Goal: Transaction & Acquisition: Purchase product/service

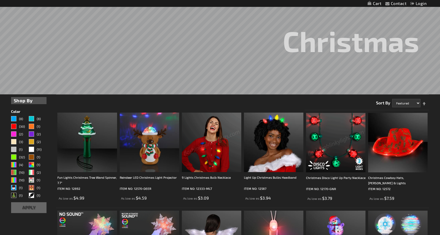
scroll to position [106, 0]
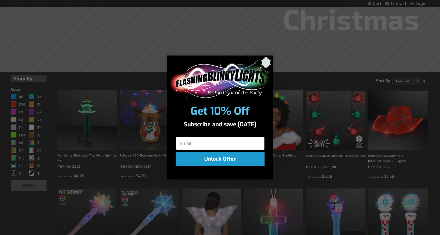
click at [267, 61] on circle "Close dialog" at bounding box center [265, 62] width 9 height 9
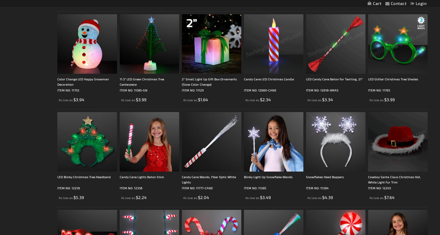
scroll to position [476, 0]
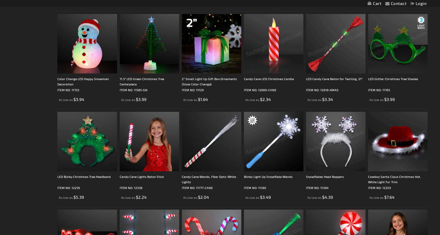
click at [287, 134] on img at bounding box center [273, 141] width 59 height 59
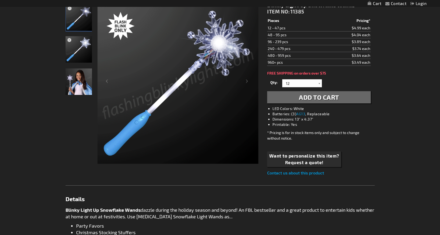
scroll to position [79, 0]
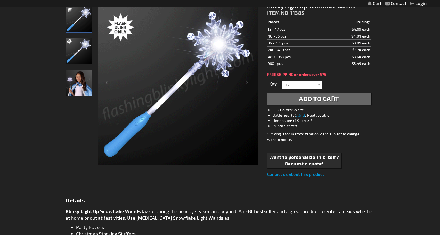
click at [73, 85] on img "Girl displaying Light Up Snowflake LED Wand" at bounding box center [79, 83] width 26 height 26
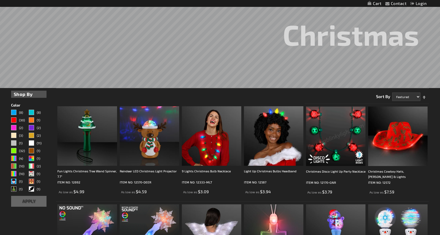
scroll to position [80, 0]
